Goal: Task Accomplishment & Management: Manage account settings

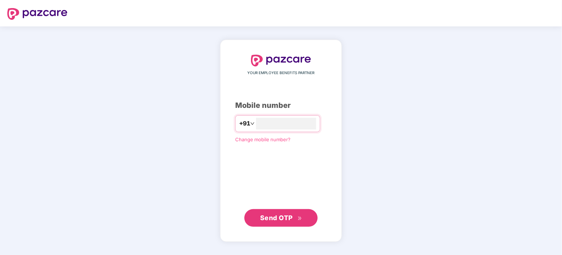
type input "**********"
click at [282, 218] on span "Send OTP" at bounding box center [276, 218] width 33 height 8
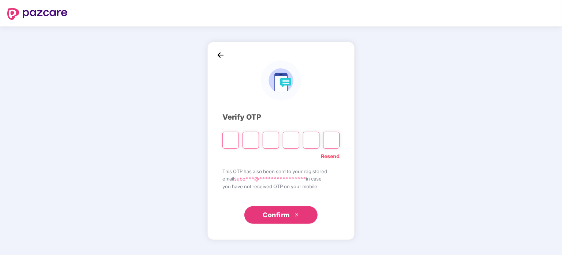
type input "*"
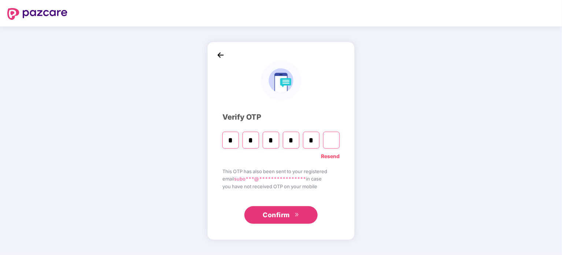
type input "*"
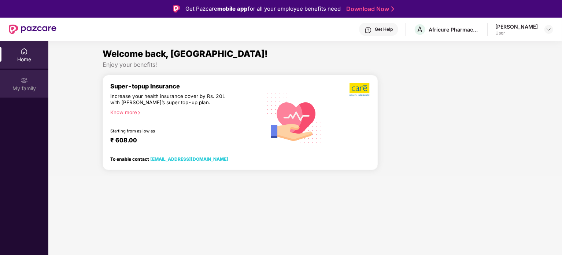
click at [26, 91] on div "My family" at bounding box center [24, 88] width 48 height 7
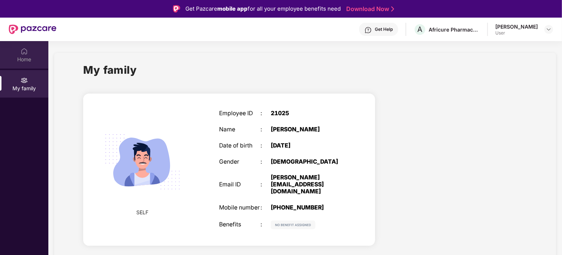
click at [28, 64] on div "Home" at bounding box center [24, 54] width 48 height 27
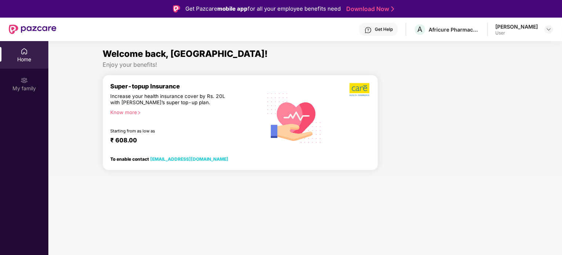
scroll to position [41, 0]
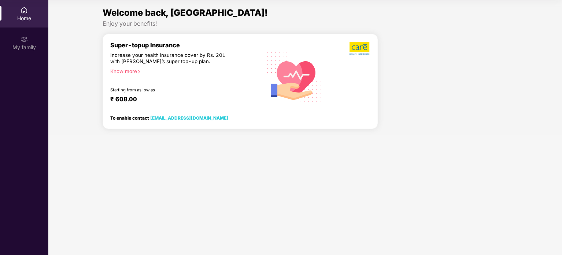
click at [126, 67] on div "Super-topup Insurance Increase your health insurance cover by Rs. 20L with [PER…" at bounding box center [186, 76] width 152 height 70
click at [130, 73] on div "Know more" at bounding box center [183, 70] width 147 height 5
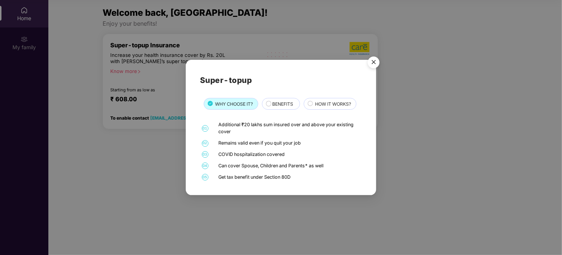
click at [372, 63] on img "Close" at bounding box center [374, 63] width 21 height 21
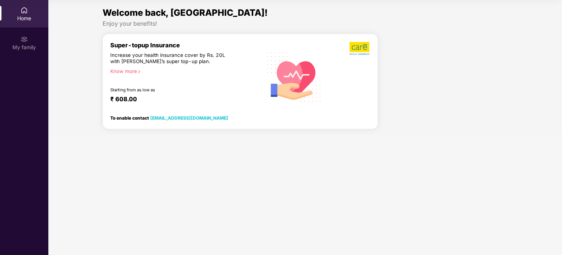
scroll to position [0, 0]
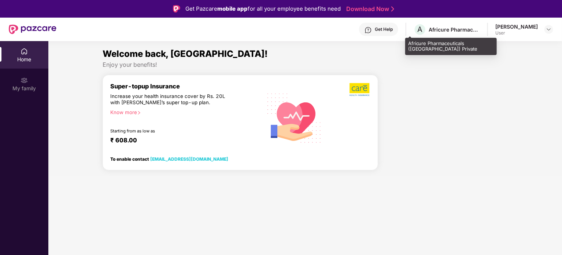
click at [434, 32] on div "Africure Pharmaceuticals ([GEOGRAPHIC_DATA]) Private" at bounding box center [454, 29] width 51 height 7
click at [418, 29] on span "A" at bounding box center [420, 29] width 5 height 9
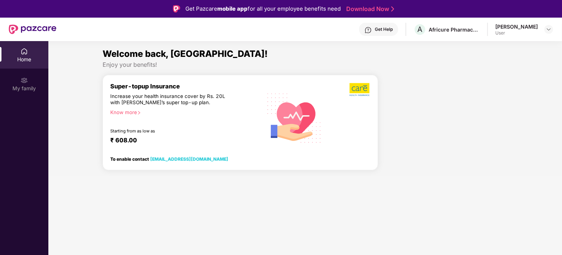
click at [529, 26] on div "[PERSON_NAME]" at bounding box center [516, 26] width 43 height 7
click at [552, 26] on div at bounding box center [549, 29] width 9 height 9
click at [549, 30] on img at bounding box center [549, 29] width 6 height 6
click at [199, 126] on div "Super-topup Insurance Increase your health insurance cover by Rs. 20L with [PER…" at bounding box center [186, 117] width 152 height 70
click at [275, 63] on div "Enjoy your benefits!" at bounding box center [306, 65] width 406 height 8
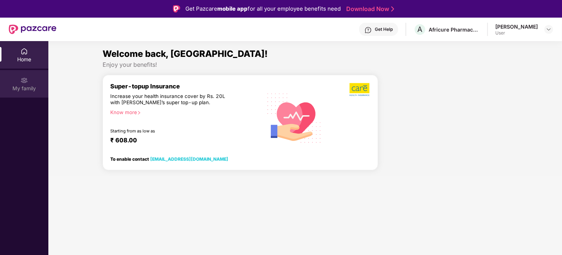
click at [27, 83] on img at bounding box center [24, 80] width 7 height 7
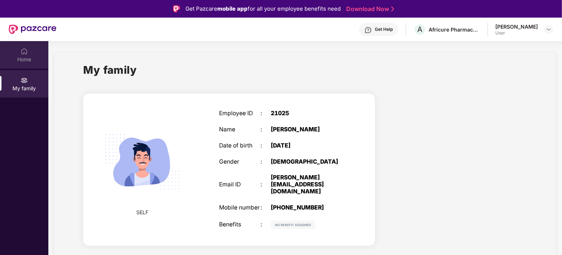
click at [29, 62] on div "Home" at bounding box center [24, 59] width 48 height 7
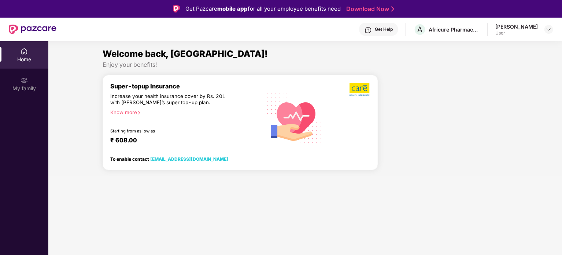
click at [507, 26] on div "[PERSON_NAME]" at bounding box center [516, 26] width 43 height 7
click at [552, 28] on div at bounding box center [549, 29] width 9 height 9
click at [488, 47] on div "Logout" at bounding box center [514, 47] width 95 height 14
